Goal: Task Accomplishment & Management: Use online tool/utility

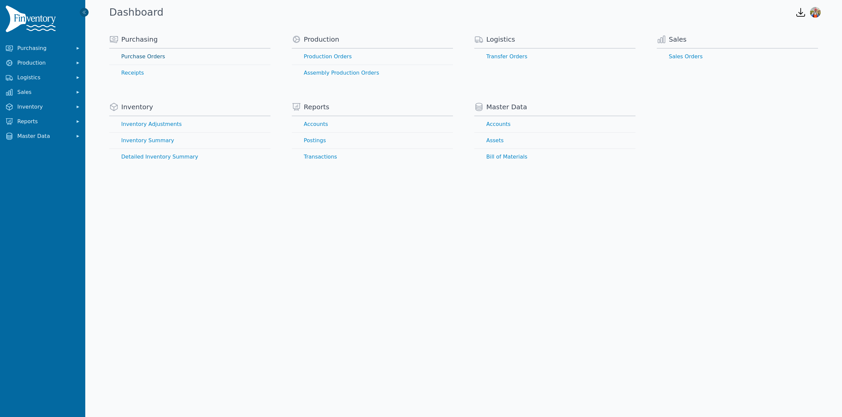
click at [128, 57] on link "Purchase Orders" at bounding box center [189, 57] width 161 height 16
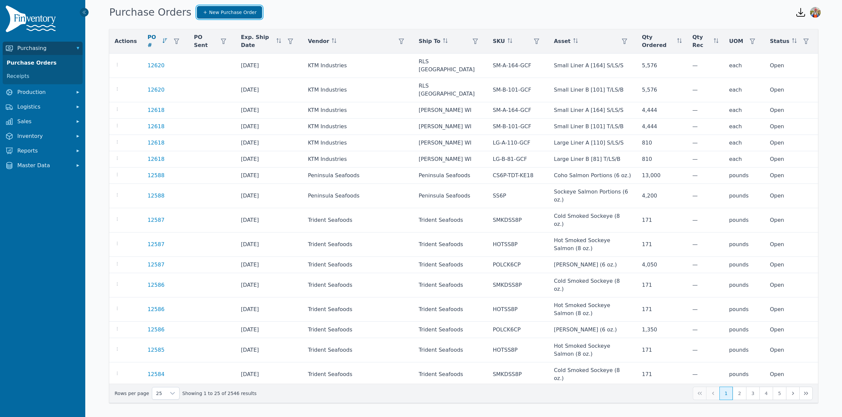
click at [209, 15] on span "New Purchase Order" at bounding box center [233, 12] width 48 height 7
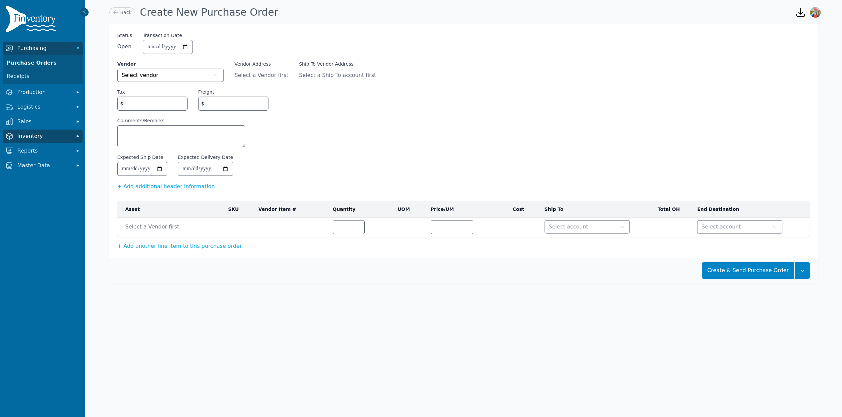
click at [42, 135] on span "Inventory" at bounding box center [43, 136] width 53 height 8
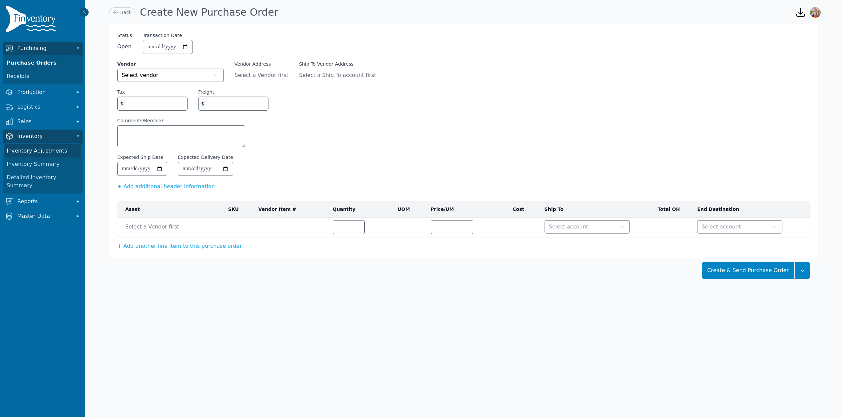
click at [42, 149] on link "Inventory Adjustments" at bounding box center [42, 150] width 77 height 13
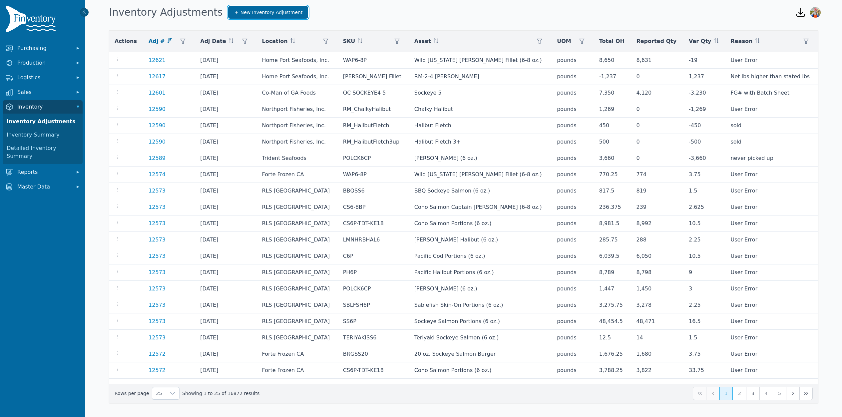
click at [253, 11] on span "New Inventory Adjustment" at bounding box center [271, 12] width 62 height 7
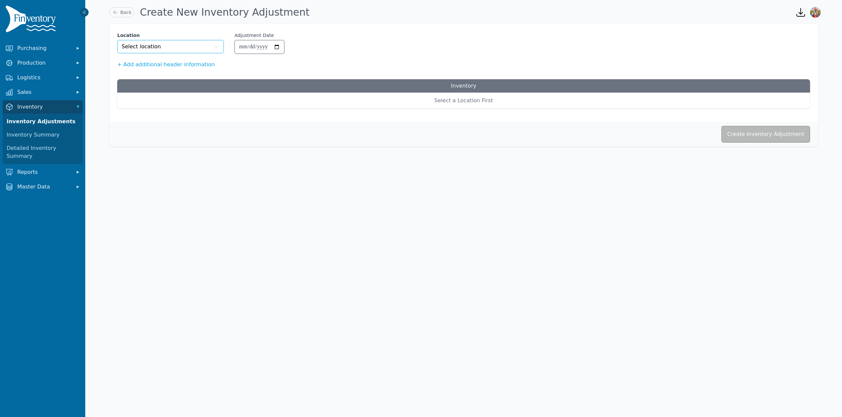
click at [168, 49] on button "Select location" at bounding box center [170, 46] width 107 height 13
type input "********"
click at [174, 79] on span "North Star Cold Storage" at bounding box center [153, 77] width 64 height 8
